Goal: Task Accomplishment & Management: Use online tool/utility

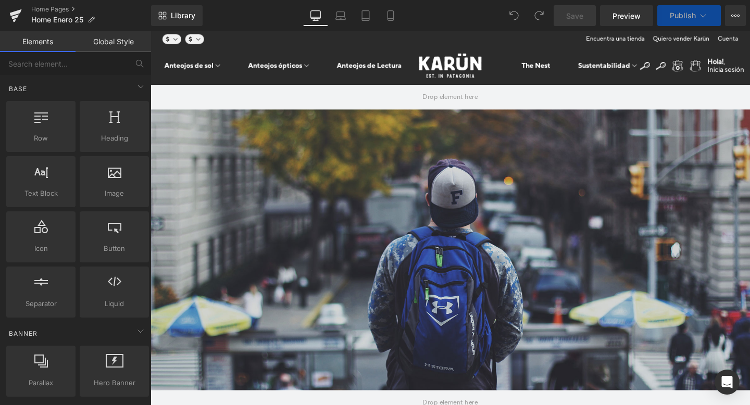
click at [683, 15] on span "Publish" at bounding box center [683, 15] width 26 height 8
click at [678, 17] on span "Publish" at bounding box center [683, 15] width 26 height 8
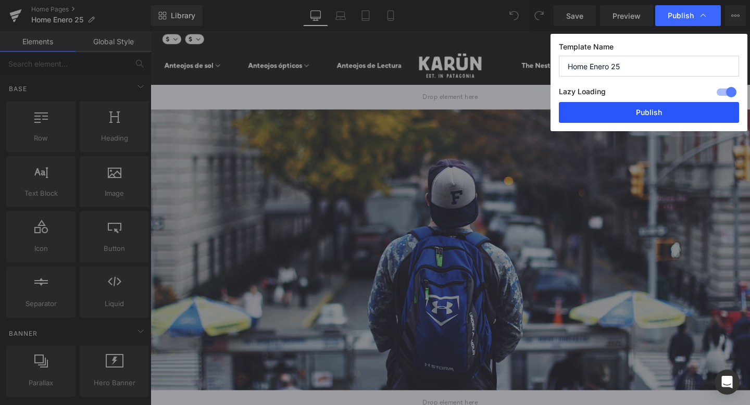
click at [649, 115] on button "Publish" at bounding box center [649, 112] width 180 height 21
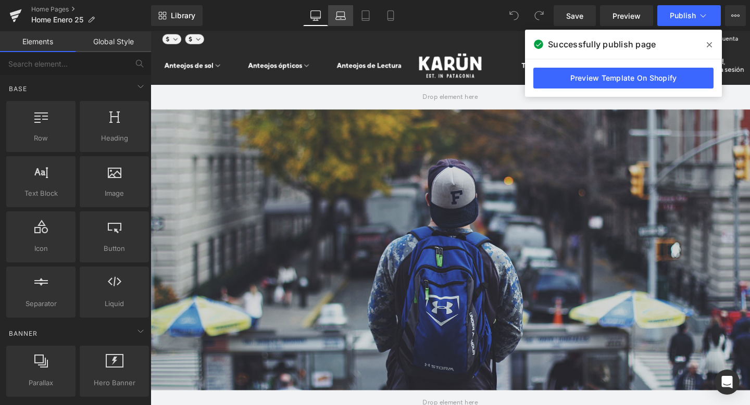
click at [338, 19] on icon at bounding box center [341, 15] width 10 height 10
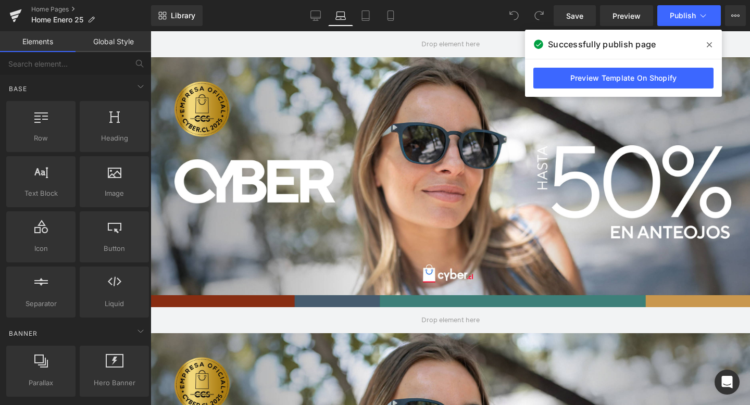
scroll to position [56, 0]
click at [369, 15] on icon at bounding box center [365, 16] width 7 height 10
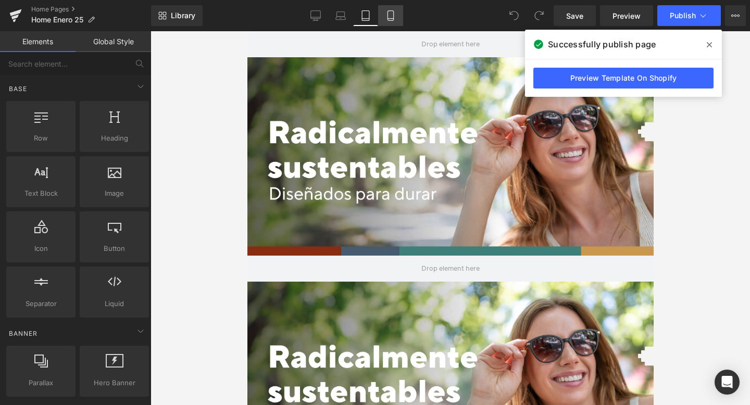
click at [388, 15] on icon at bounding box center [391, 16] width 6 height 10
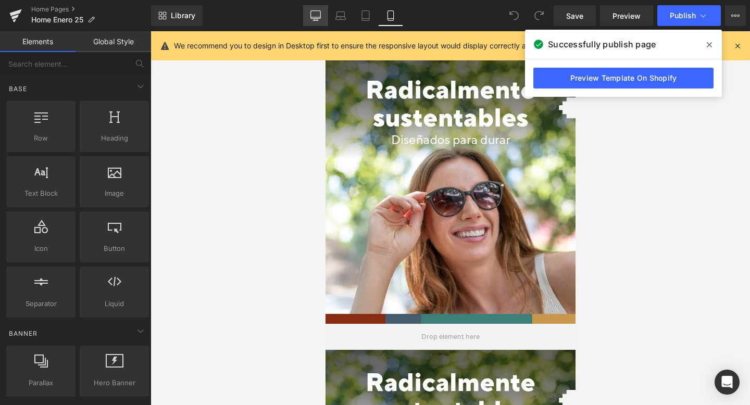
click at [317, 18] on icon at bounding box center [316, 15] width 10 height 10
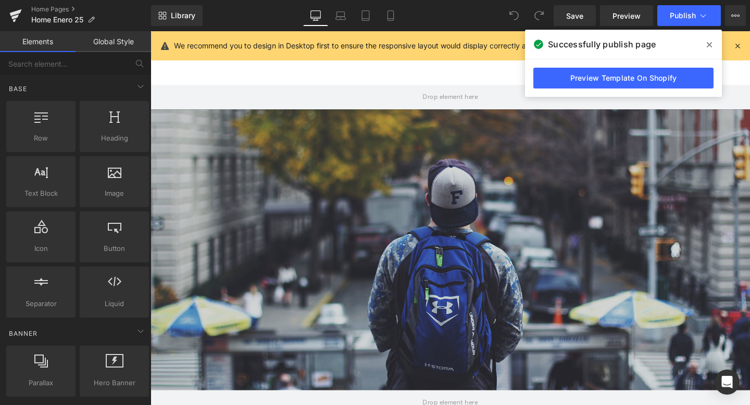
scroll to position [0, 0]
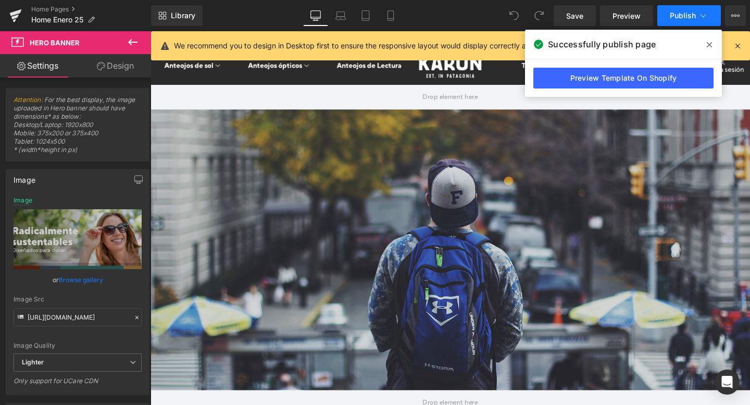
click at [706, 15] on icon at bounding box center [704, 15] width 6 height 3
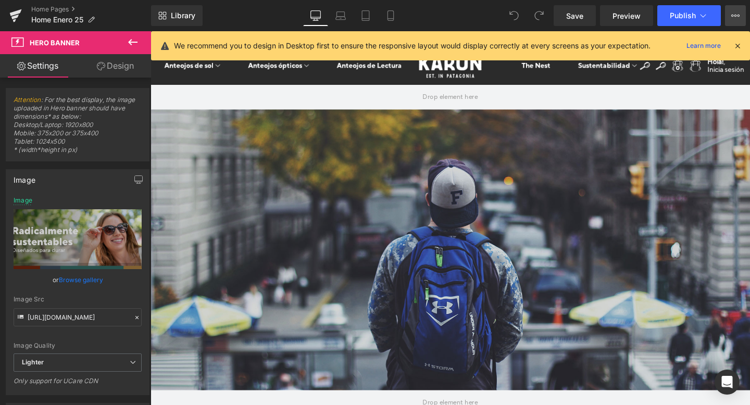
click at [738, 18] on icon at bounding box center [736, 15] width 8 height 8
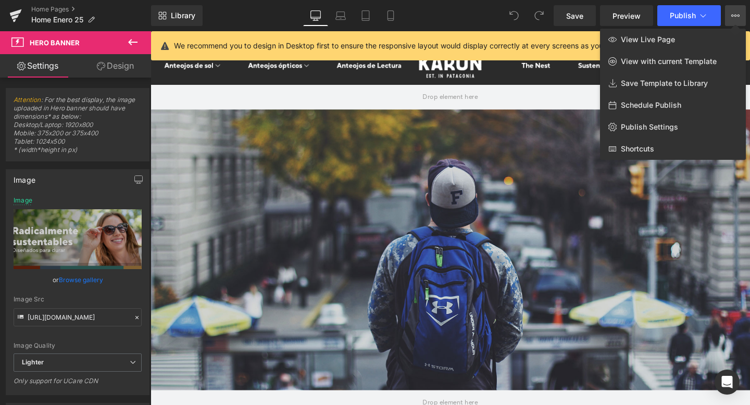
click at [631, 43] on span "View Live Page" at bounding box center [648, 39] width 54 height 9
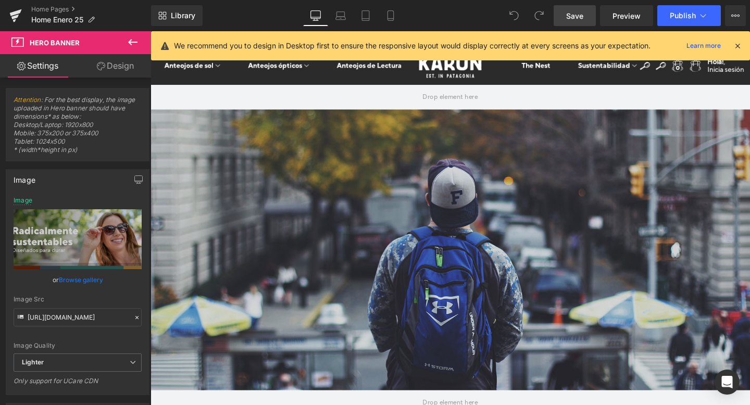
click at [568, 20] on span "Save" at bounding box center [574, 15] width 17 height 11
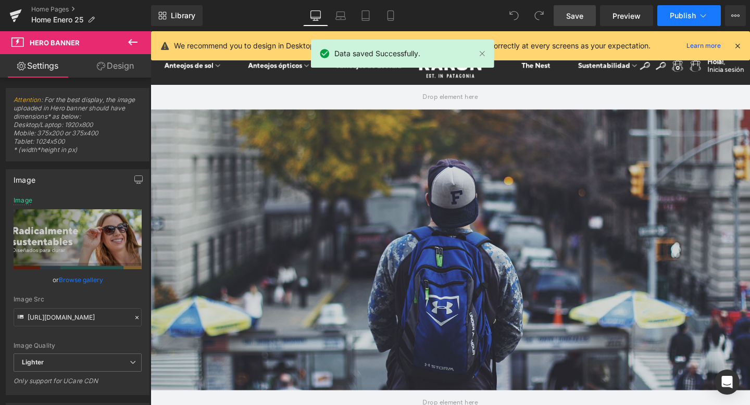
click at [684, 25] on button "Publish" at bounding box center [690, 15] width 64 height 21
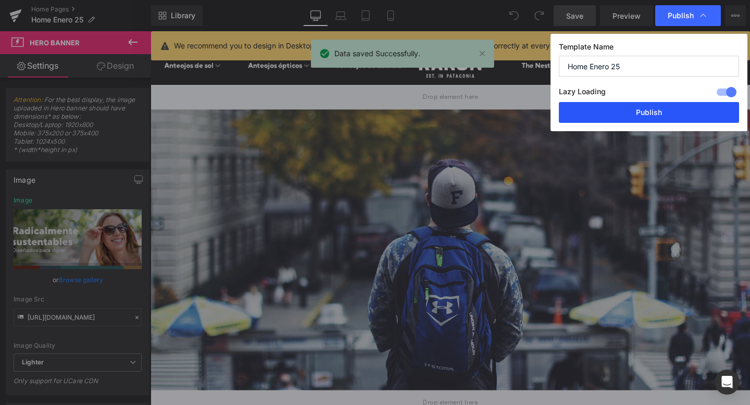
click at [668, 112] on button "Publish" at bounding box center [649, 112] width 180 height 21
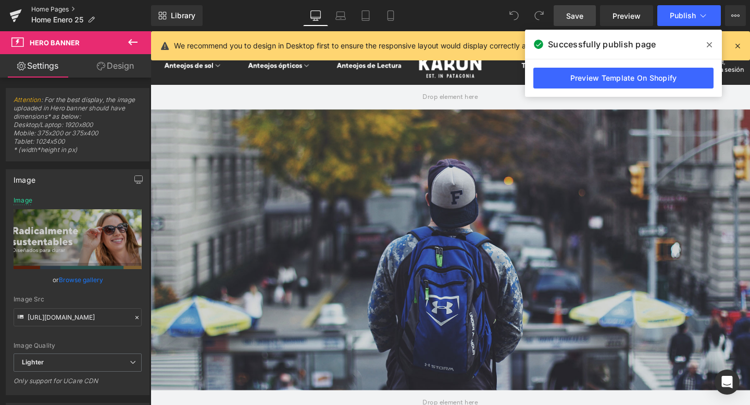
click at [67, 9] on link "Home Pages" at bounding box center [91, 9] width 120 height 8
